Goal: Navigation & Orientation: Understand site structure

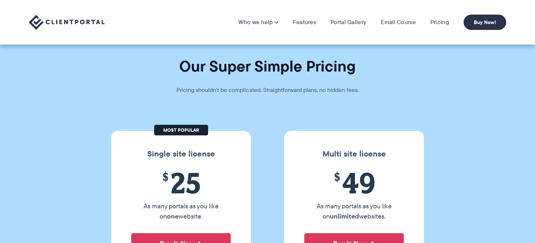
scroll to position [51, 0]
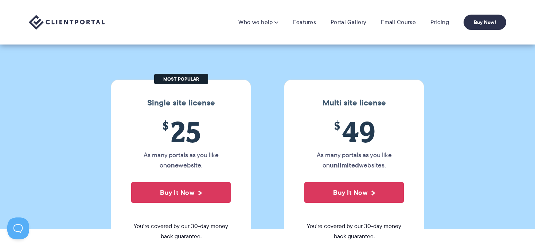
click at [79, 21] on img at bounding box center [67, 22] width 76 height 15
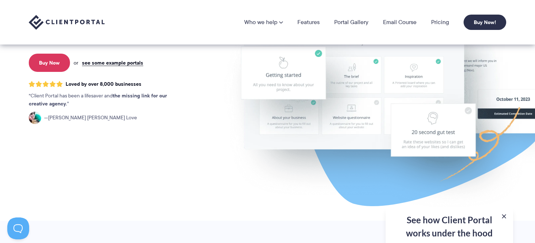
scroll to position [124, 0]
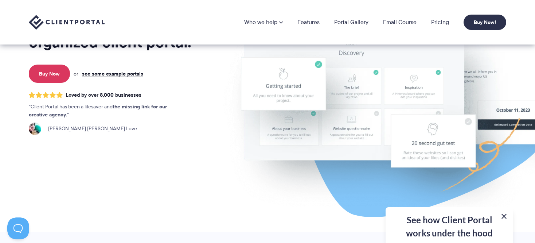
click at [502, 214] on button at bounding box center [503, 216] width 9 height 9
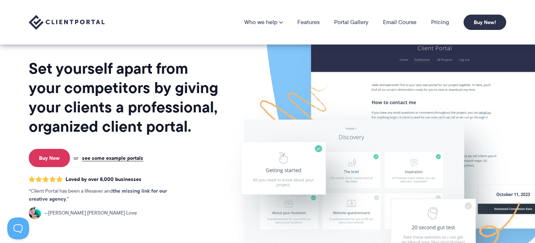
scroll to position [0, 0]
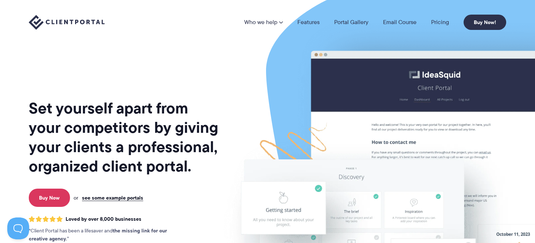
click at [72, 23] on img at bounding box center [67, 22] width 76 height 15
click at [504, 233] on img at bounding box center [414, 180] width 408 height 349
click at [303, 23] on link "Features" at bounding box center [308, 22] width 22 height 6
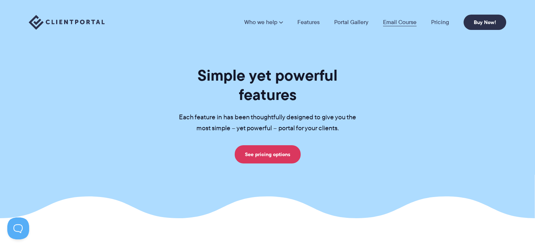
click at [398, 22] on link "Email Course" at bounding box center [400, 22] width 34 height 6
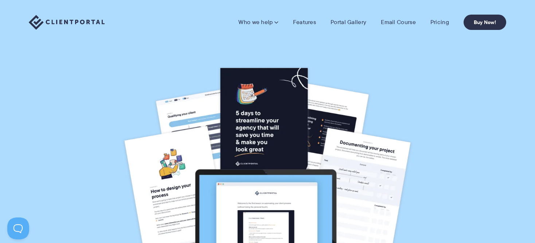
click at [84, 23] on img at bounding box center [67, 22] width 76 height 15
